Goal: Information Seeking & Learning: Learn about a topic

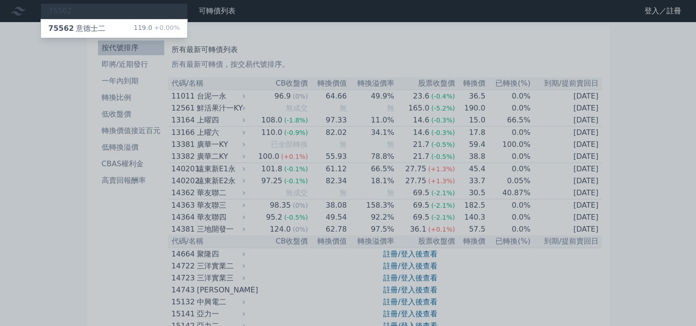
click at [71, 29] on div "75562 意德士二" at bounding box center [76, 28] width 57 height 11
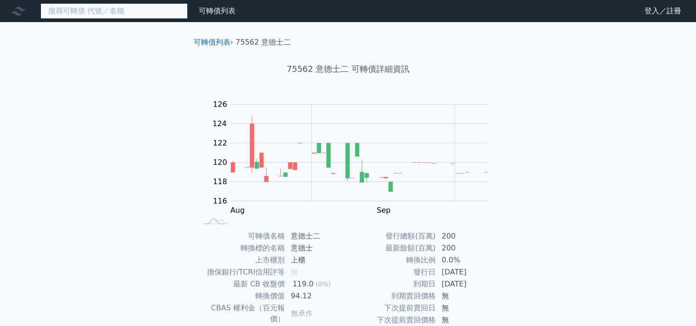
click at [104, 7] on input at bounding box center [114, 11] width 147 height 16
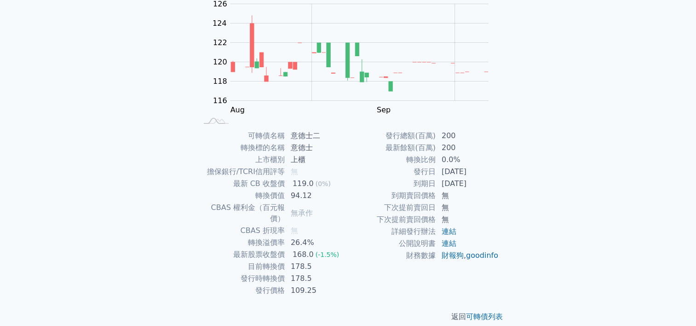
scroll to position [6, 0]
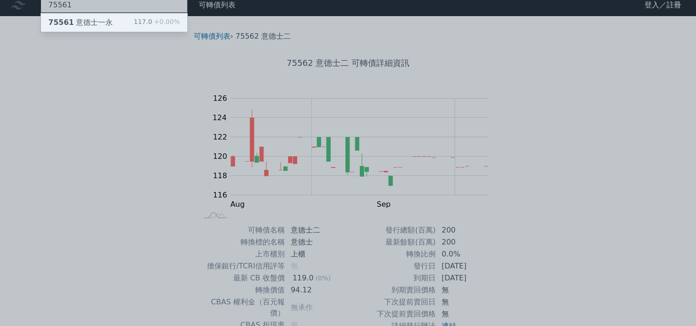
type input "75561"
click at [91, 22] on div "75561 意德士一永" at bounding box center [80, 22] width 64 height 11
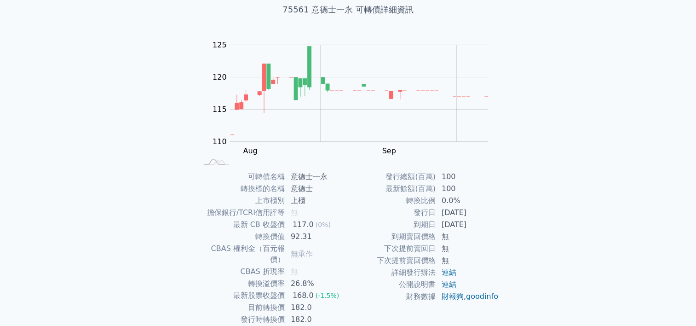
scroll to position [100, 0]
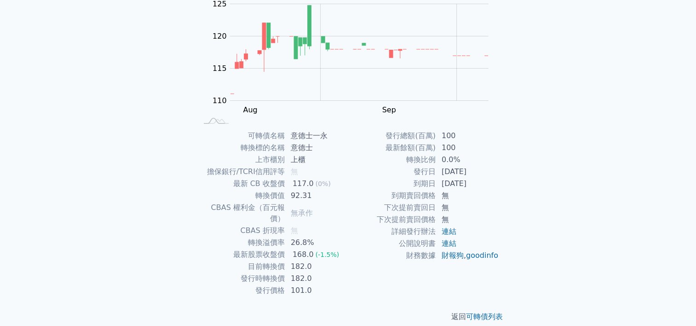
scroll to position [6, 0]
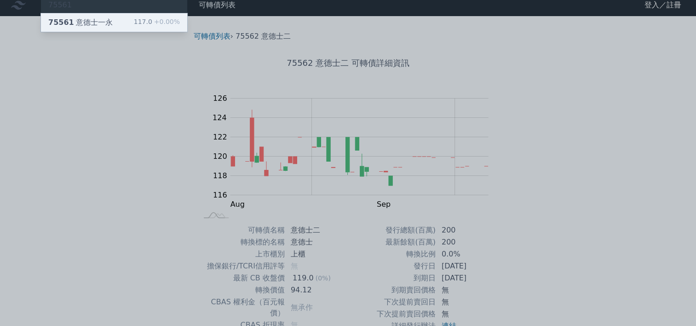
click at [87, 21] on div "75561 意德士一永" at bounding box center [80, 22] width 64 height 11
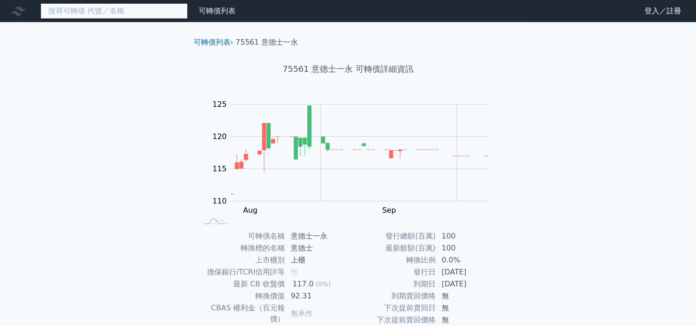
click at [104, 9] on input at bounding box center [114, 11] width 147 height 16
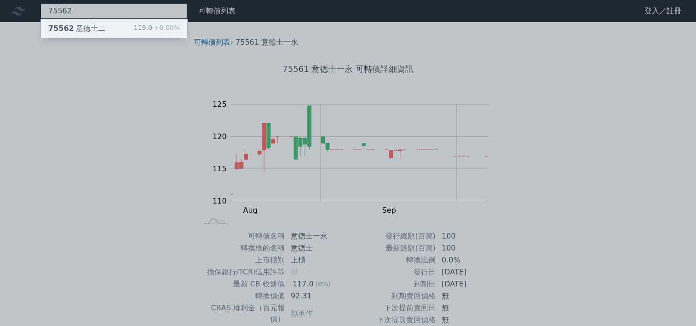
type input "75562"
click at [109, 30] on div "75562 意德士二 119.0 +0.00%" at bounding box center [114, 28] width 146 height 18
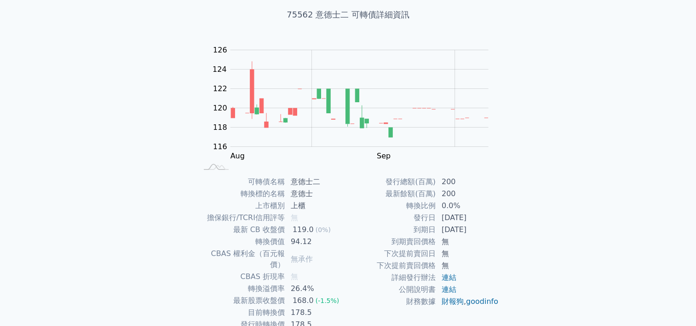
scroll to position [100, 0]
